Goal: Task Accomplishment & Management: Use online tool/utility

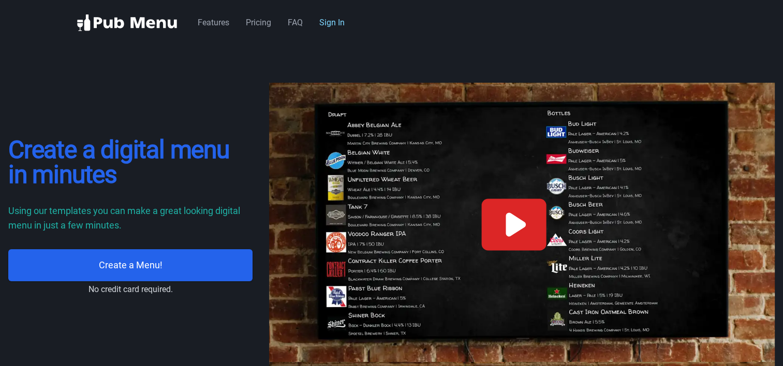
click at [326, 23] on link "Sign In" at bounding box center [331, 23] width 25 height 10
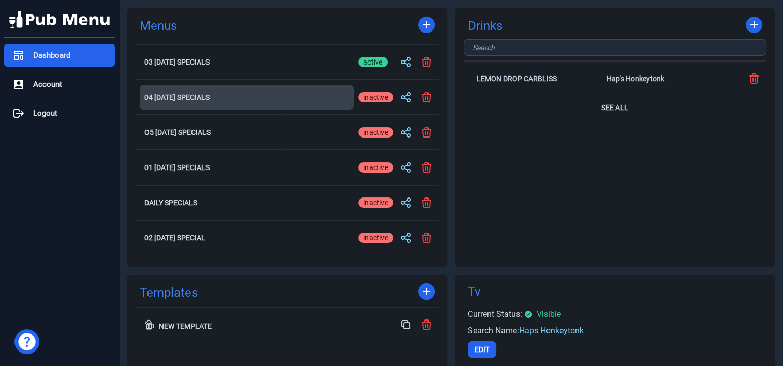
click at [189, 95] on h2 "04 [DATE] Specials" at bounding box center [246, 97] width 205 height 7
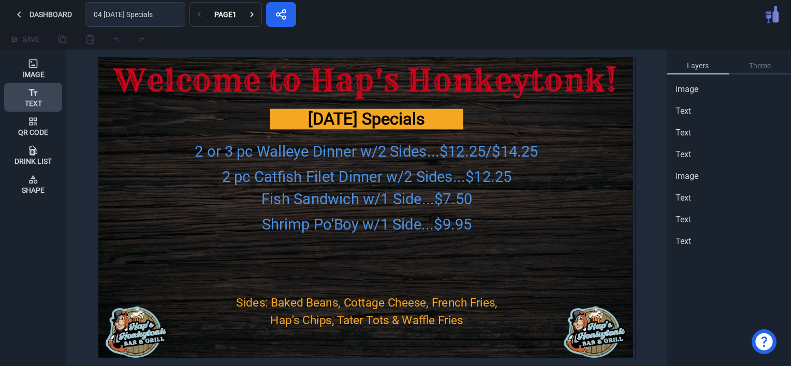
click at [32, 97] on icon at bounding box center [33, 92] width 10 height 10
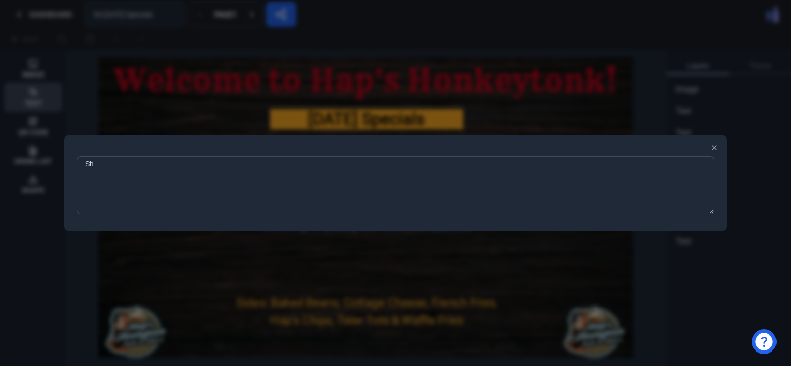
type textarea "S"
type textarea "Butterfly Shrimp Dinner w/2 Sides...$11.25"
click at [526, 256] on div at bounding box center [395, 183] width 791 height 366
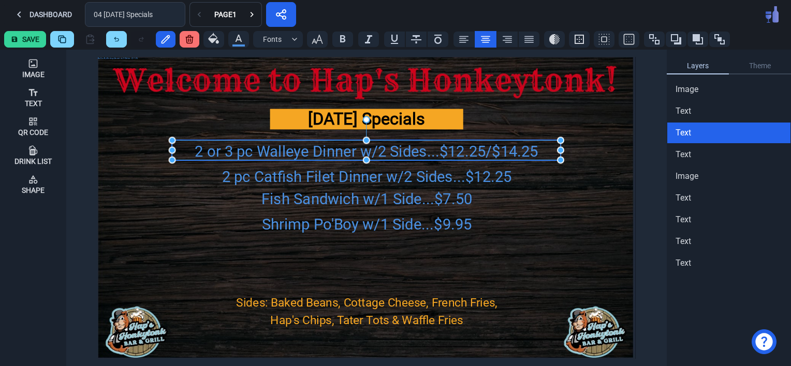
click at [465, 153] on div "2 or 3 pc Walleye Dinner w/2 Sides...$12.25/$14.25" at bounding box center [366, 151] width 388 height 23
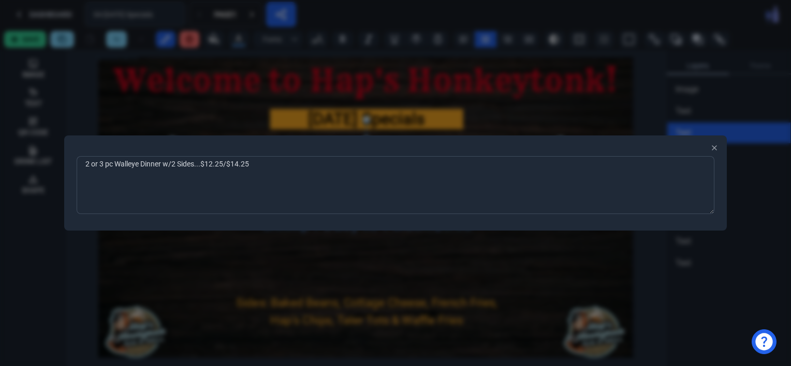
click at [238, 166] on textarea "2 or 3 pc Walleye Dinner w/2 Sides...$12.25/$14.25" at bounding box center [395, 185] width 637 height 58
click at [212, 166] on textarea "2 or 3 pc Walleye Dinner w/2 Sides...$12.25/$16.25" at bounding box center [395, 185] width 637 height 58
type textarea "2 or 3 pc Walleye Dinner w/2 Sides...$13.25/$16.25"
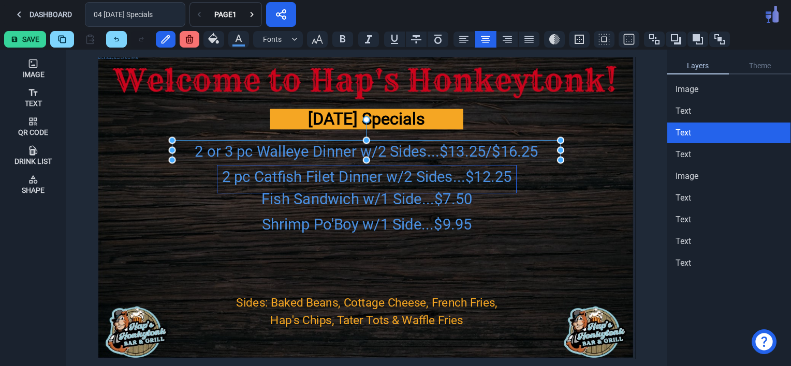
click at [335, 176] on div "2 pc Catfish Filet Dinner w/2 Sides...$12.25" at bounding box center [366, 177] width 299 height 23
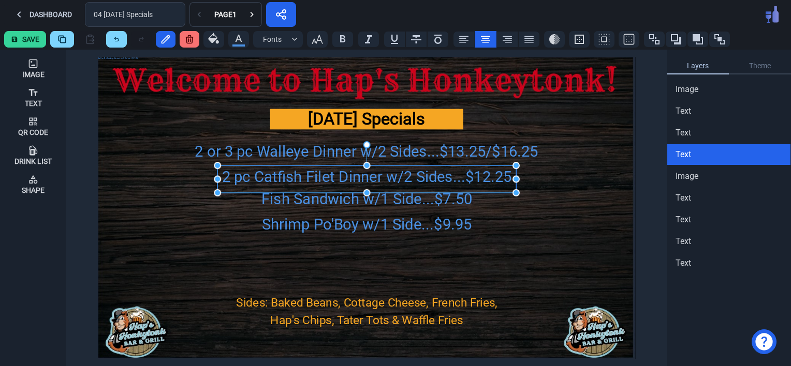
click at [335, 176] on div "2 pc Catfish Filet Dinner w/2 Sides...$12.25" at bounding box center [366, 177] width 299 height 23
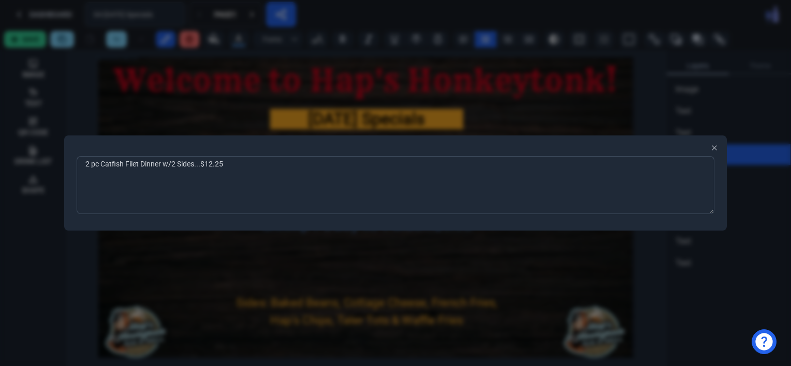
click at [213, 166] on textarea "2 pc Catfish Filet Dinner w/2 Sides...$12.25" at bounding box center [395, 185] width 637 height 58
type textarea "2 pc Catfish Filet Dinner w/2 Sides...$13.25"
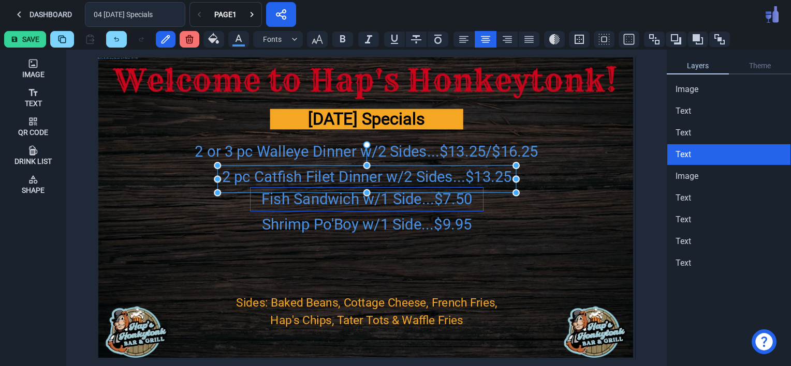
click at [447, 199] on div "Fish Sandwich w/1 Side...$7.50" at bounding box center [366, 199] width 232 height 23
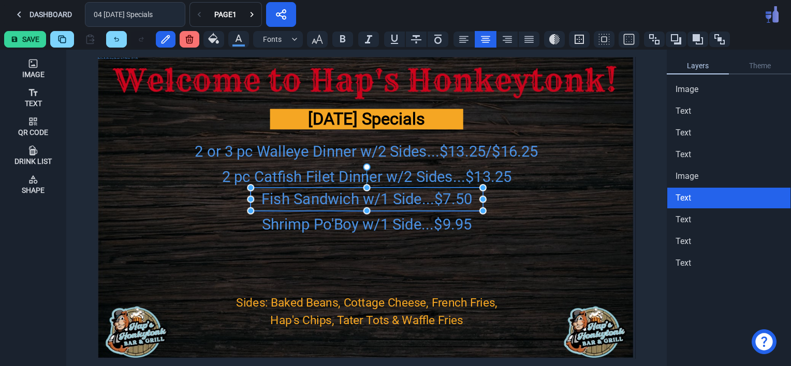
click at [447, 199] on div "Fish Sandwich w/1 Side...$7.50" at bounding box center [366, 199] width 232 height 23
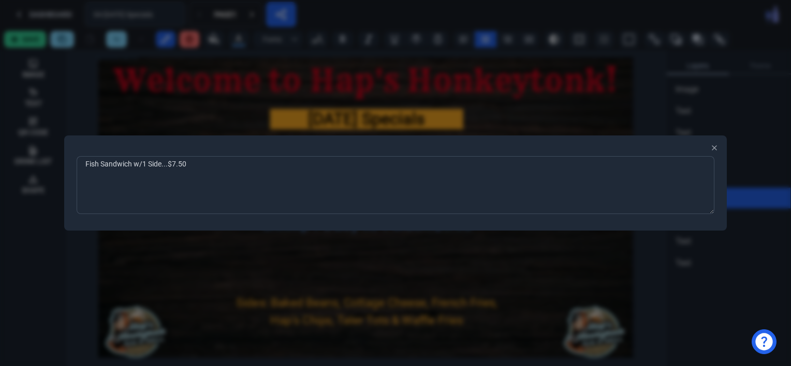
click at [176, 164] on textarea "Fish Sandwich w/1 Side...$7.50" at bounding box center [395, 185] width 637 height 58
type textarea "Fish Sandwich w/1 Side...$8.50"
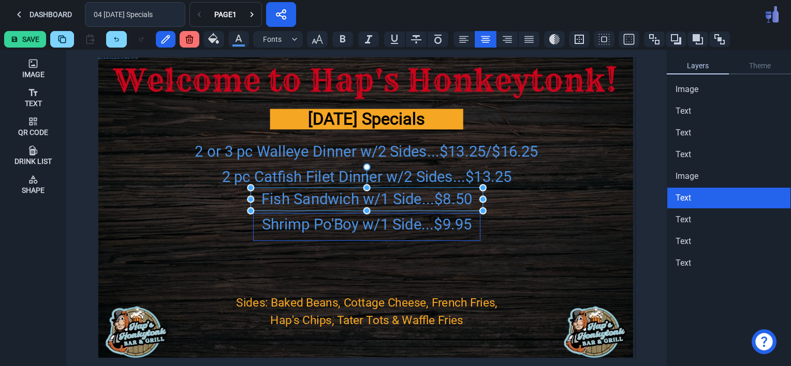
click at [293, 227] on div "Shrimp Po'Boy w/1 Side...$9.95" at bounding box center [366, 225] width 226 height 23
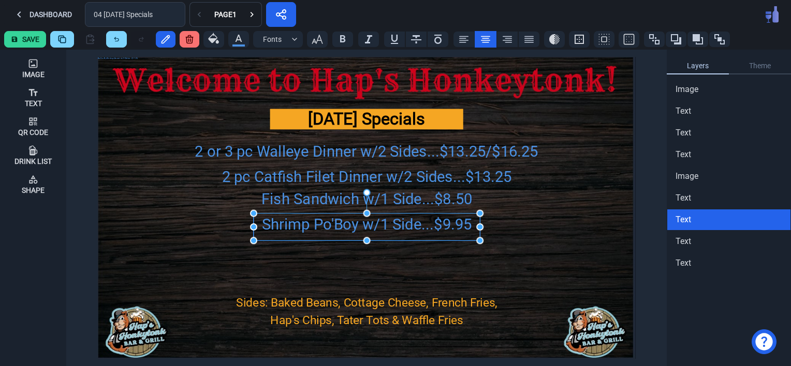
click at [293, 227] on div "Shrimp Po'Boy w/1 Side...$9.95" at bounding box center [366, 225] width 226 height 23
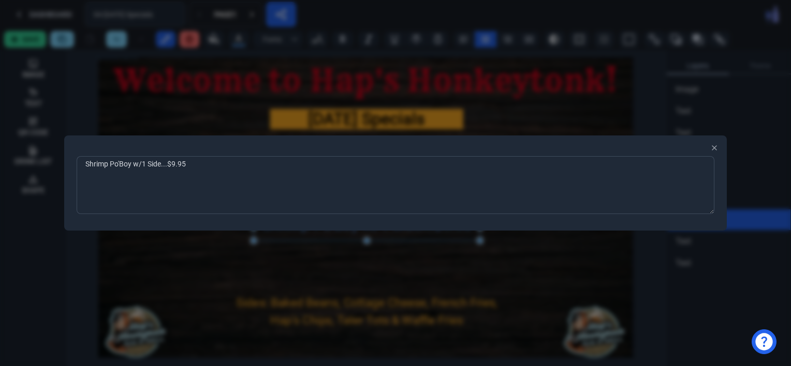
click at [191, 166] on textarea "Shrimp Po'Boy w/1 Side...$9.95" at bounding box center [395, 185] width 637 height 58
type textarea "Shrimp Po'Boy w/1 Side...$10.75"
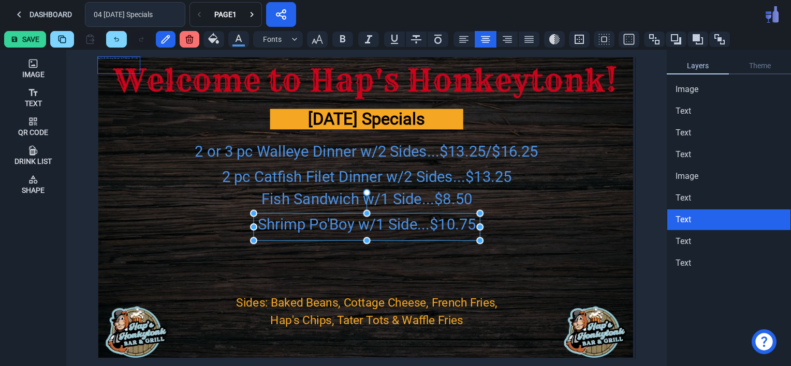
click at [107, 60] on div "Butterfly Shrimp Dinner w/2 Sides...$11.25" at bounding box center [119, 65] width 42 height 17
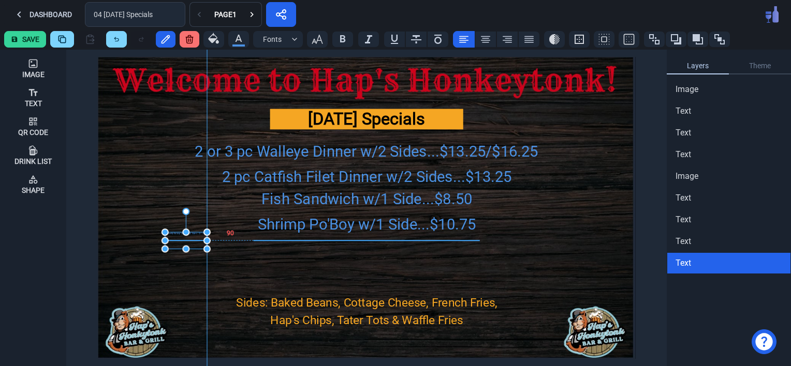
drag, startPoint x: 127, startPoint y: 59, endPoint x: 196, endPoint y: 234, distance: 187.4
click at [196, 234] on div "Butterfly Shrimp Dinner w/2 Sides...$11.25" at bounding box center [186, 240] width 42 height 17
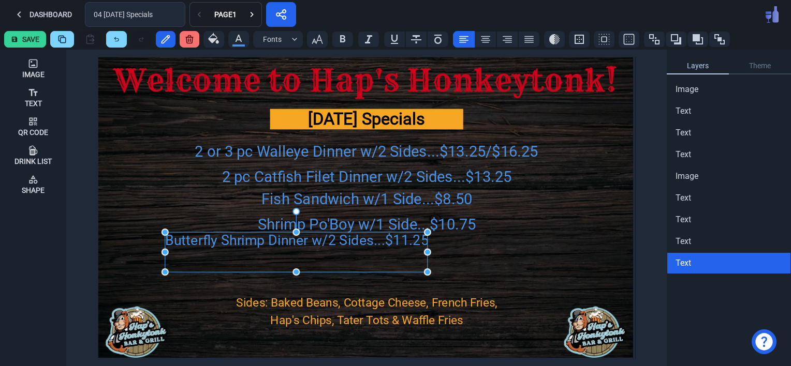
drag, startPoint x: 208, startPoint y: 250, endPoint x: 428, endPoint y: 273, distance: 221.6
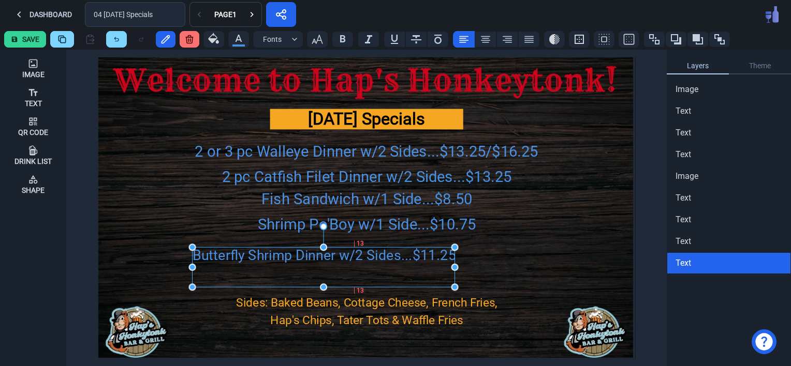
drag, startPoint x: 346, startPoint y: 240, endPoint x: 373, endPoint y: 256, distance: 31.5
click at [373, 256] on div "Butterfly Shrimp Dinner w/2 Sides...$11.25" at bounding box center [323, 267] width 262 height 40
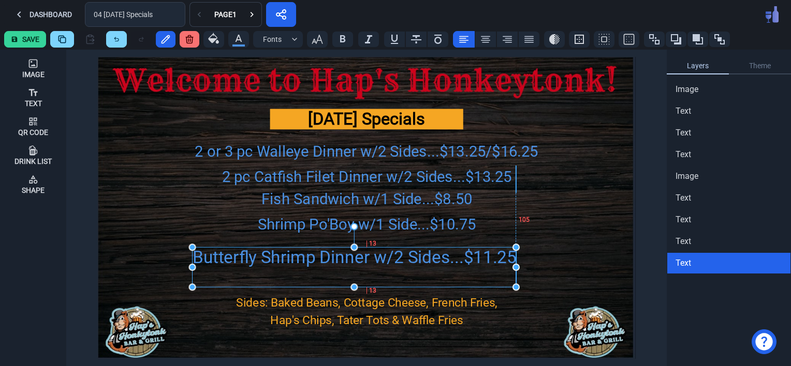
drag, startPoint x: 453, startPoint y: 268, endPoint x: 518, endPoint y: 264, distance: 65.8
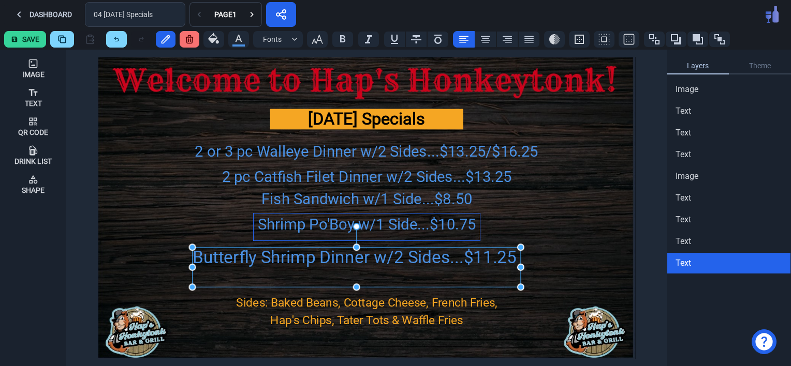
click at [406, 226] on div "Shrimp Po'Boy w/1 Side...$10.75" at bounding box center [366, 225] width 226 height 23
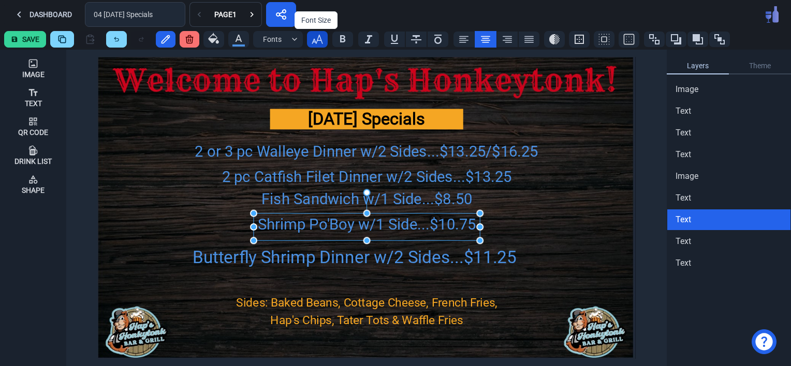
click at [312, 36] on icon "button" at bounding box center [317, 39] width 12 height 12
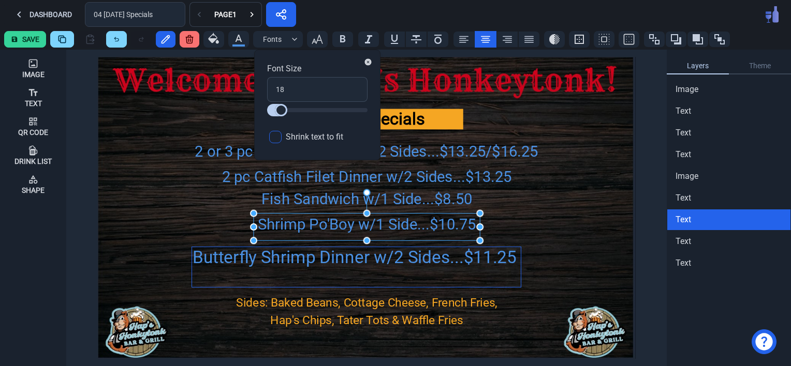
click at [476, 251] on div "Butterfly Shrimp Dinner w/2 Sides...$11.25" at bounding box center [356, 267] width 328 height 40
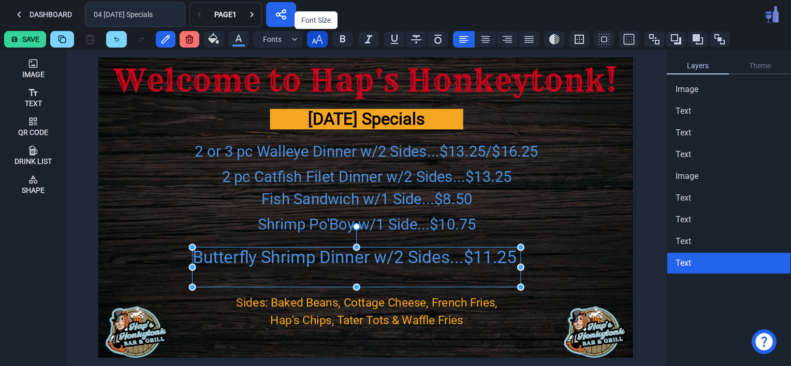
click at [316, 36] on icon "button" at bounding box center [317, 39] width 12 height 12
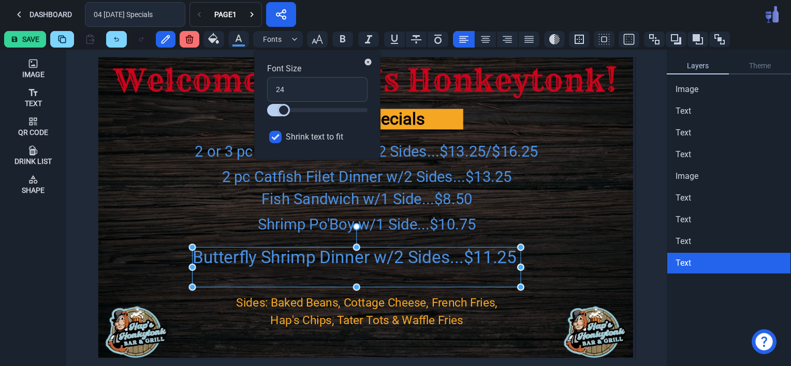
click at [274, 137] on input "Shrink text to fit" at bounding box center [275, 137] width 12 height 12
checkbox input "false"
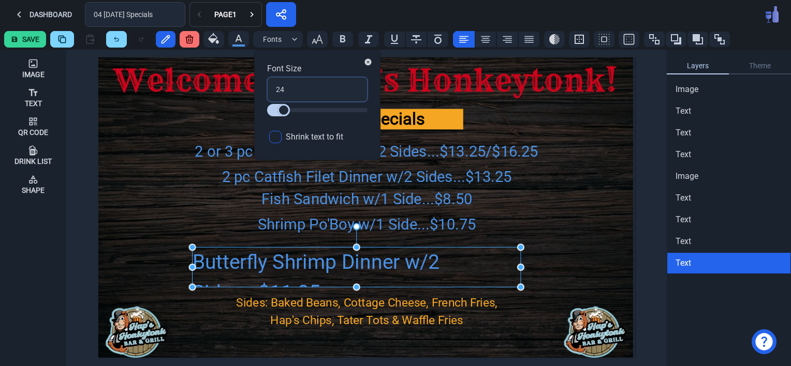
drag, startPoint x: 286, startPoint y: 87, endPoint x: 271, endPoint y: 88, distance: 15.0
click at [271, 88] on input "24" at bounding box center [317, 89] width 100 height 25
type input "1"
type input "18"
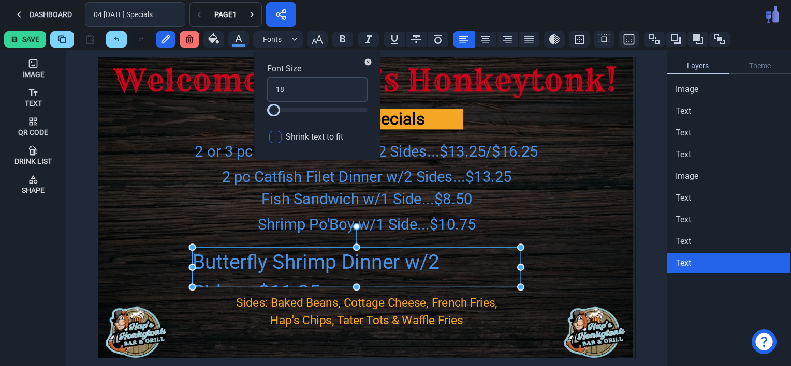
type input "18"
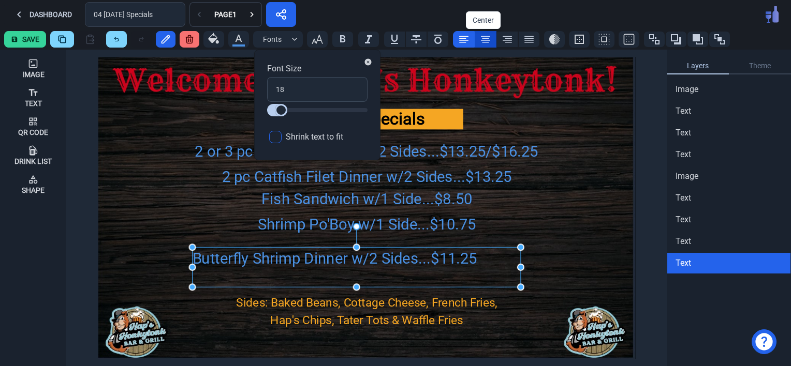
click at [485, 43] on icon at bounding box center [485, 39] width 12 height 12
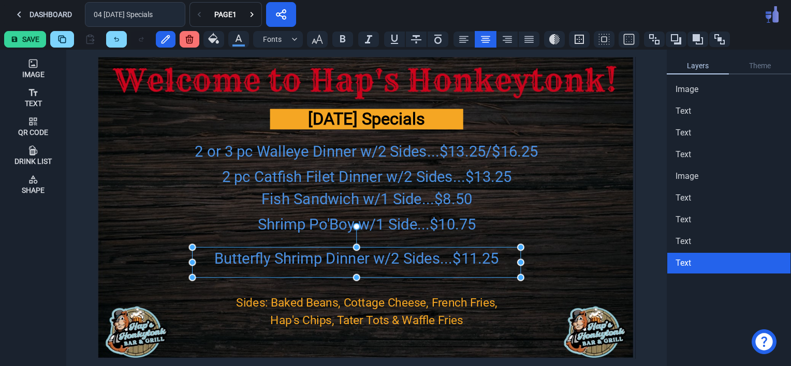
drag, startPoint x: 356, startPoint y: 289, endPoint x: 356, endPoint y: 279, distance: 9.8
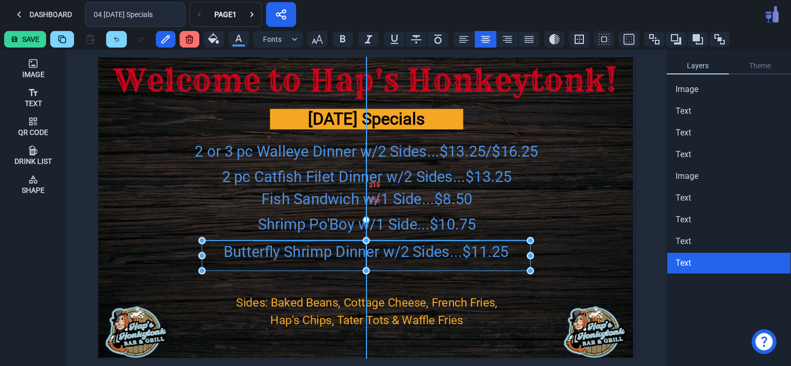
drag, startPoint x: 319, startPoint y: 258, endPoint x: 328, endPoint y: 250, distance: 11.7
click at [328, 250] on div "Butterfly Shrimp Dinner w/2 Sides...$11.25" at bounding box center [366, 252] width 328 height 23
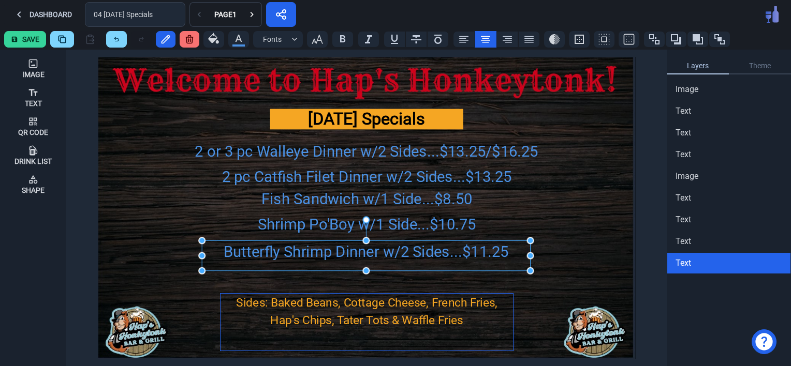
click at [358, 311] on div "Sides: Baked Beans, Cottage Cheese, French Fries, Hap's Chips, Tater Tots & Waf…" at bounding box center [366, 311] width 292 height 35
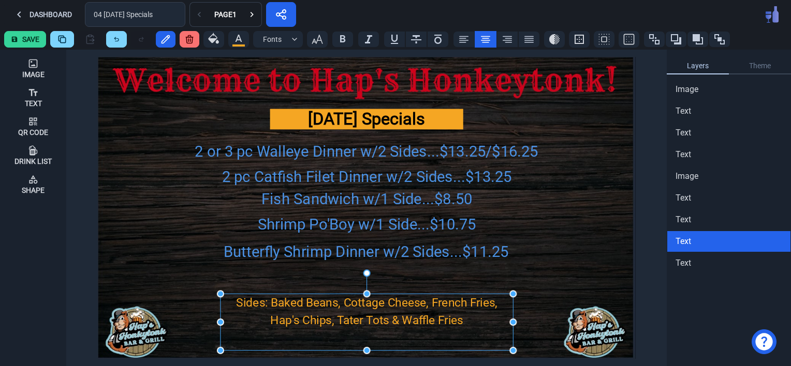
click at [358, 311] on div "Sides: Baked Beans, Cottage Cheese, French Fries, Hap's Chips, Tater Tots & Waf…" at bounding box center [366, 311] width 292 height 35
click at [298, 311] on div "Sides: Baked Beans, Cottage Cheese, French Fries, Hap's Chips, Tater Tots & Waf…" at bounding box center [366, 311] width 292 height 35
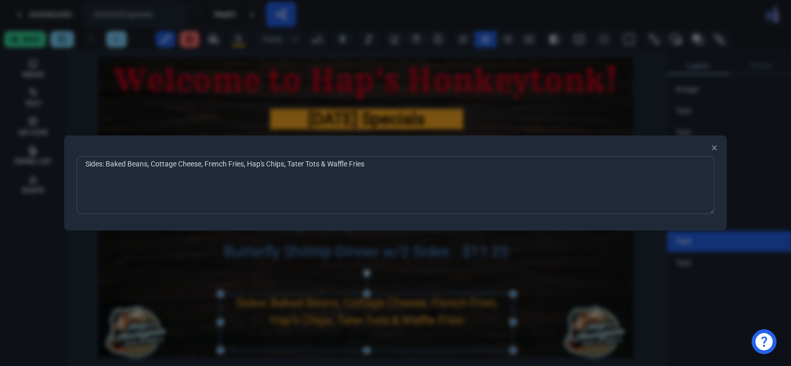
click at [152, 162] on textarea "Sides: Baked Beans, Cottage Cheese, French Fries, Hap's Chips, Tater Tots & Waf…" at bounding box center [395, 185] width 637 height 58
type textarea "Sides: Baked Beans, Potato Salad, Cottage Cheese, French Fries, Hap's Chips, Ta…"
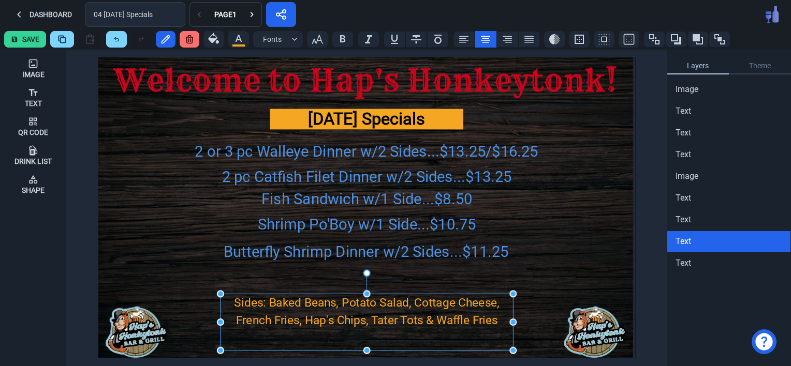
click at [27, 33] on button "Save" at bounding box center [25, 39] width 42 height 17
click at [255, 17] on icon at bounding box center [252, 14] width 10 height 10
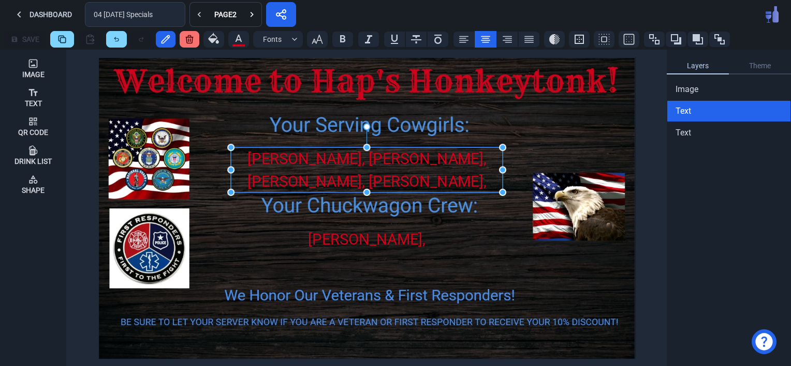
click at [350, 180] on div "Andria, Tasha, Hannah, Missy, Heather, Hanna & Alexis" at bounding box center [367, 192] width 272 height 91
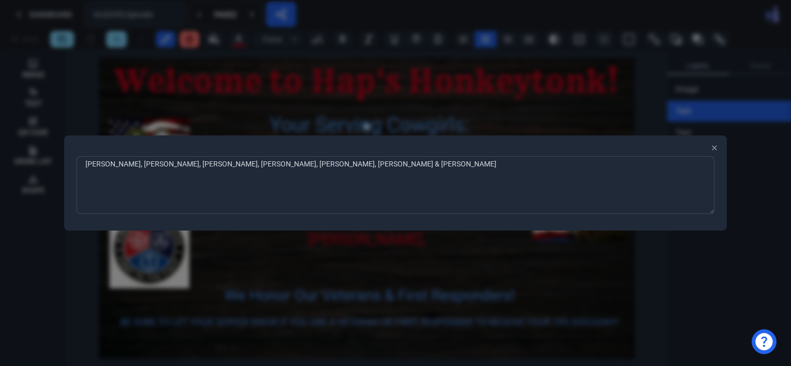
click at [264, 164] on textarea "Andria, Tasha, Hannah, Missy, Heather, Hanna & Alexis" at bounding box center [395, 185] width 637 height 58
type textarea "Andria, Tasha, Hannah, Missy & Hanna"
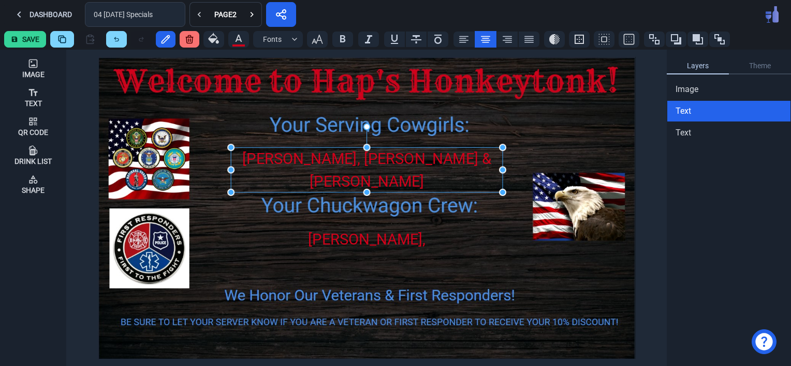
click at [29, 37] on button "Save" at bounding box center [25, 39] width 42 height 17
click at [29, 37] on div "Save Fonts" at bounding box center [395, 39] width 791 height 21
click at [198, 17] on icon at bounding box center [199, 14] width 10 height 10
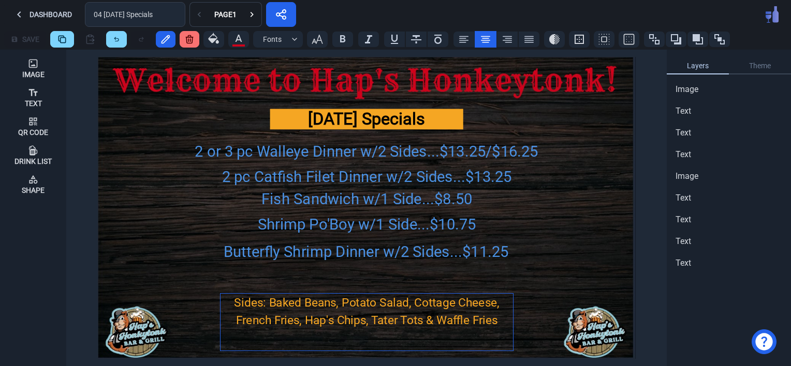
click at [319, 312] on div "Sides: Baked Beans, Potato Salad, Cottage Cheese, French Fries, Hap's Chips, Ta…" at bounding box center [366, 311] width 292 height 35
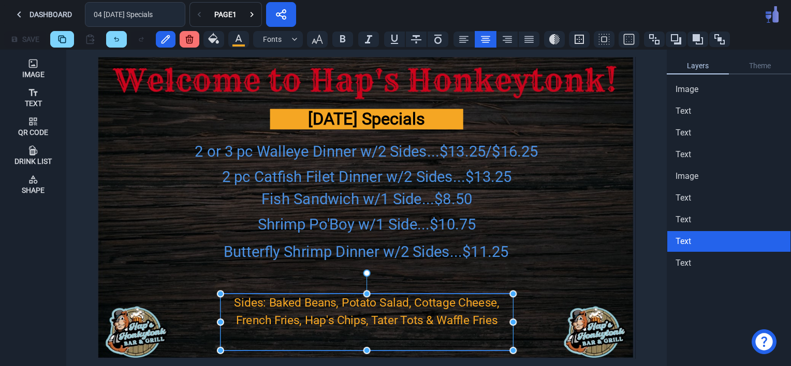
click at [319, 312] on div "Sides: Baked Beans, Potato Salad, Cottage Cheese, French Fries, Hap's Chips, Ta…" at bounding box center [366, 311] width 292 height 35
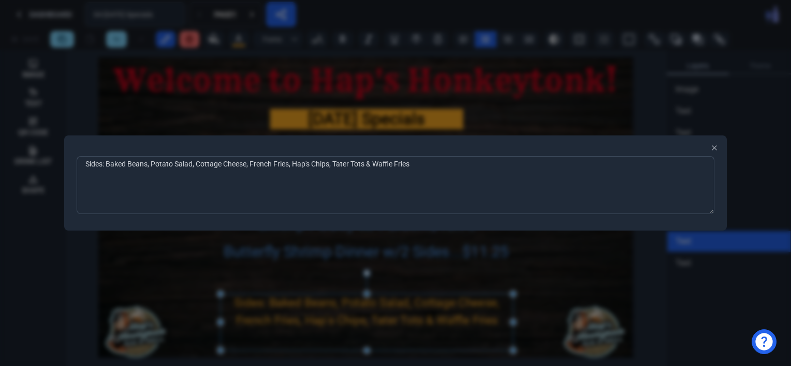
click at [375, 168] on textarea "Sides: Baked Beans, Potato Salad, Cottage Cheese, French Fries, Hap's Chips, Ta…" at bounding box center [395, 185] width 637 height 58
type textarea "Sides: Baked Beans, Potato Salad, Cottage Cheese, French Fries, Hap's Chips & W…"
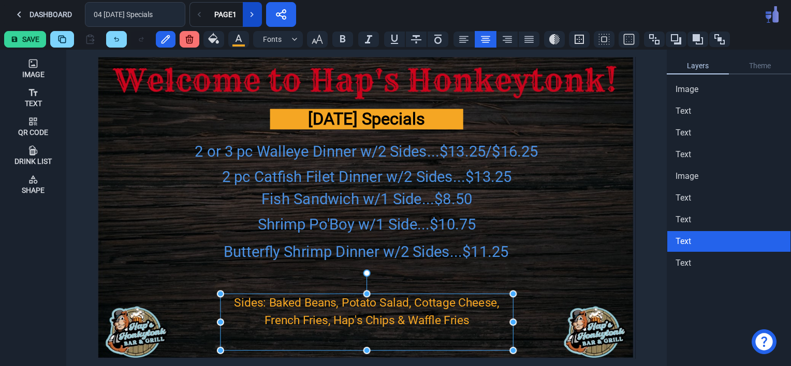
click at [248, 17] on icon at bounding box center [252, 14] width 10 height 10
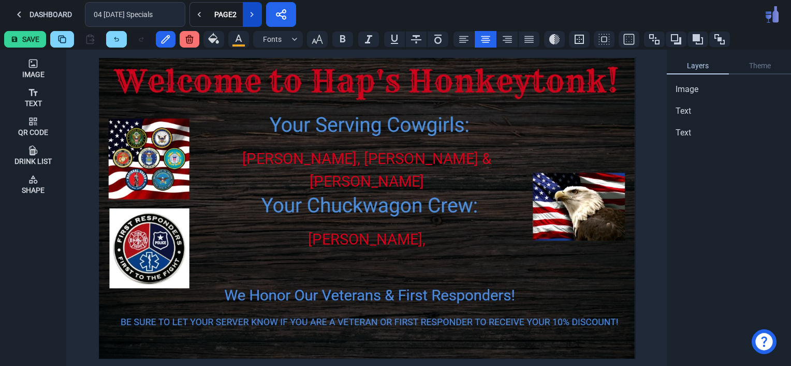
click at [248, 17] on icon at bounding box center [252, 14] width 10 height 10
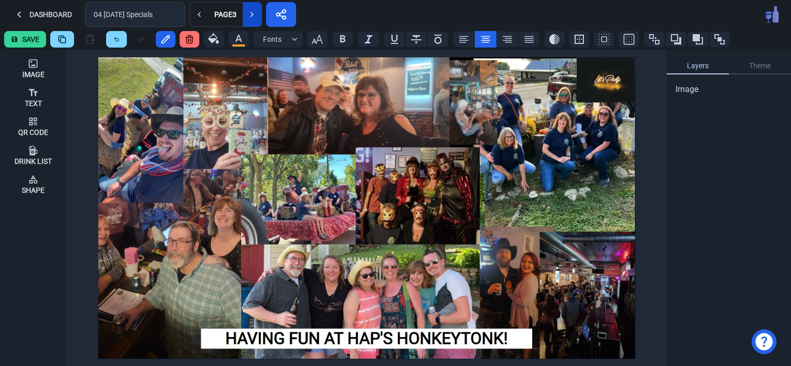
click at [248, 17] on icon at bounding box center [252, 14] width 10 height 10
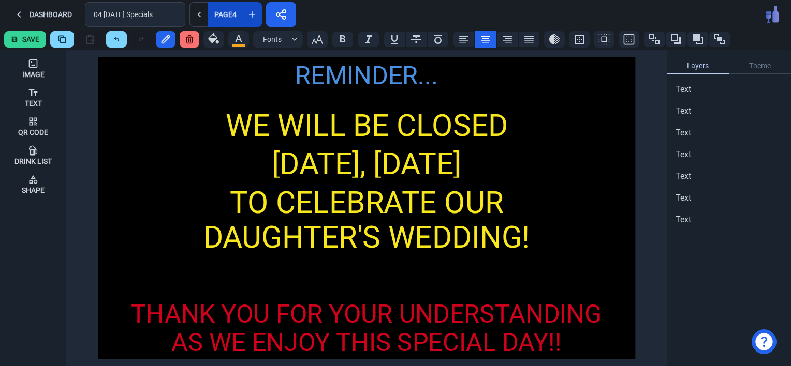
click at [223, 12] on div "Page 4" at bounding box center [225, 14] width 26 height 7
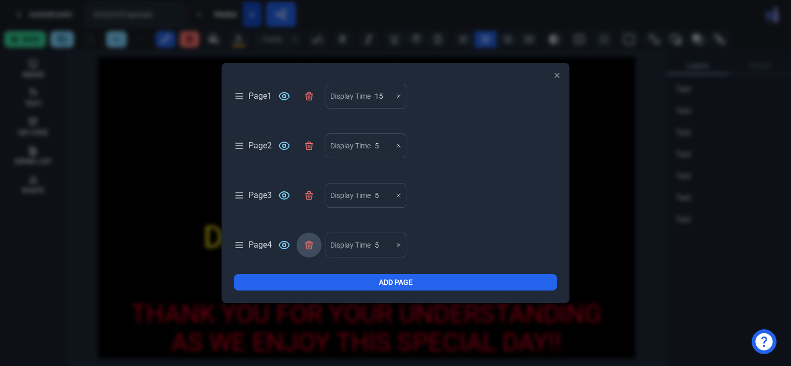
click at [311, 238] on button at bounding box center [308, 245] width 25 height 25
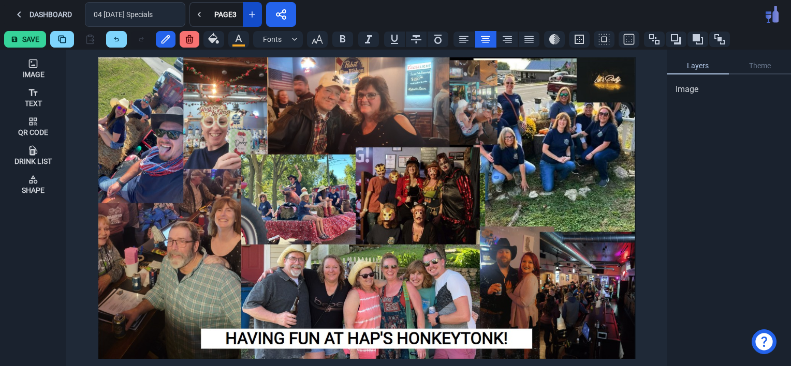
click at [33, 37] on button "Save" at bounding box center [25, 39] width 42 height 17
click at [41, 16] on button "Dashboard" at bounding box center [42, 14] width 77 height 25
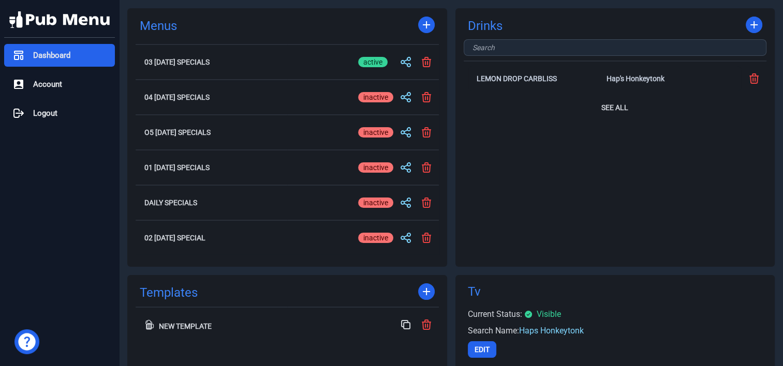
click at [368, 66] on div "inactive" at bounding box center [375, 62] width 35 height 10
click at [368, 66] on input "active inactive" at bounding box center [375, 62] width 35 height 12
checkbox input "false"
click at [368, 95] on div "active" at bounding box center [372, 97] width 29 height 10
click at [368, 95] on input "active inactive" at bounding box center [375, 97] width 35 height 12
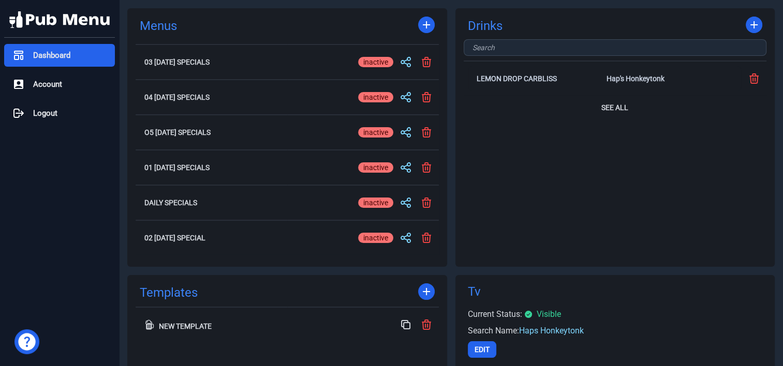
checkbox input "true"
